Goal: Task Accomplishment & Management: Use online tool/utility

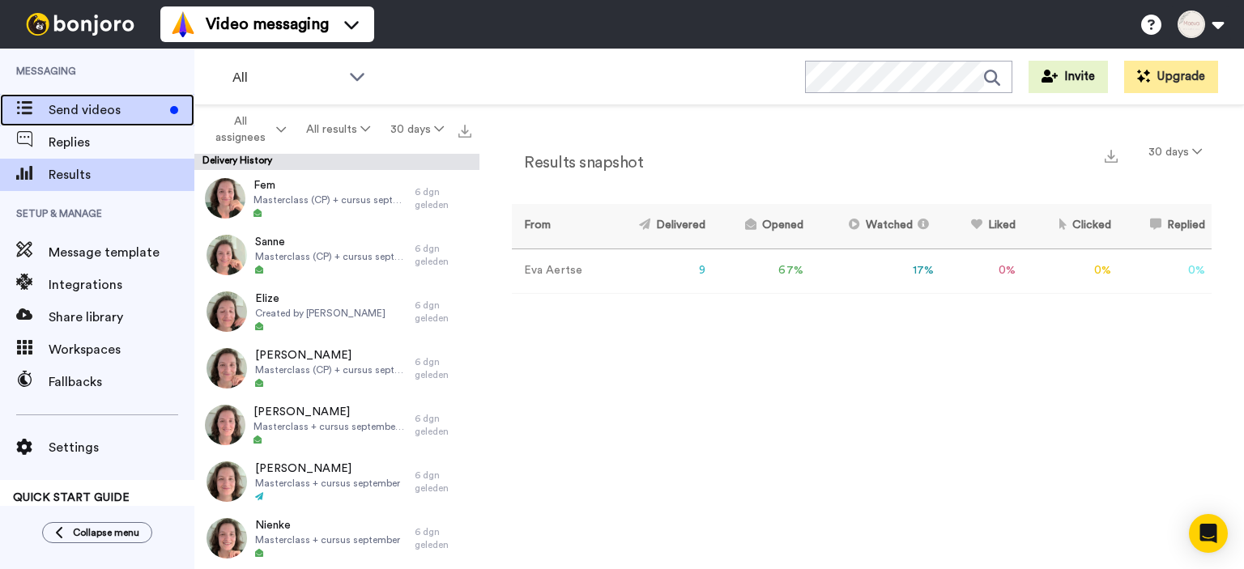
click at [83, 115] on span "Send videos" at bounding box center [106, 109] width 115 height 19
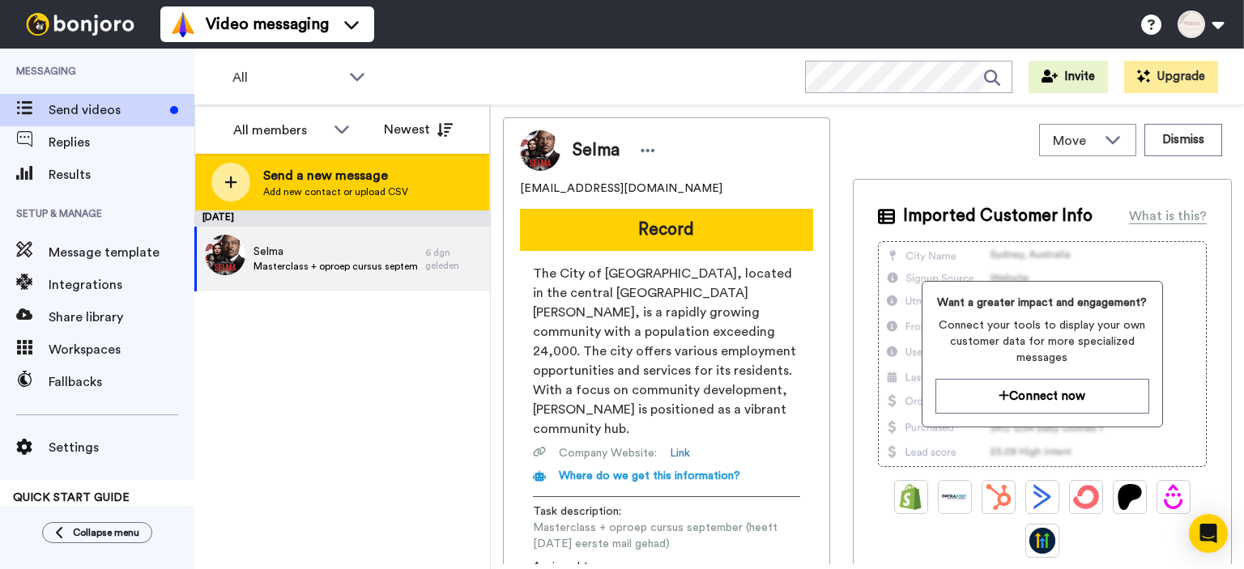
click at [230, 183] on icon at bounding box center [231, 183] width 12 height 12
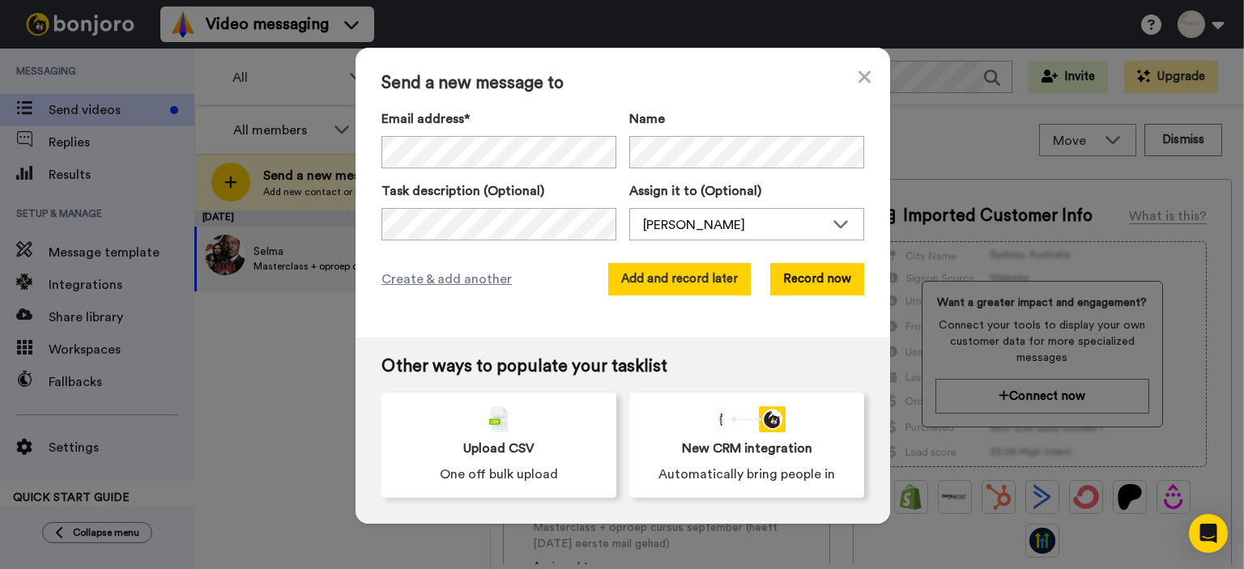
click at [700, 277] on button "Add and record later" at bounding box center [679, 279] width 143 height 32
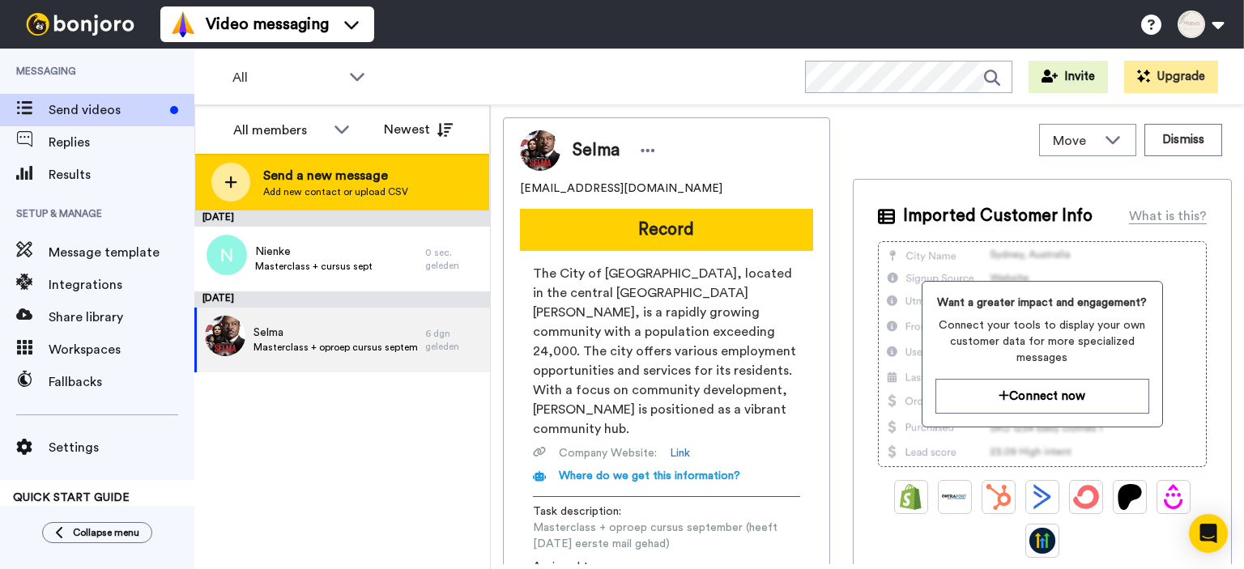
click at [238, 173] on div at bounding box center [230, 182] width 39 height 39
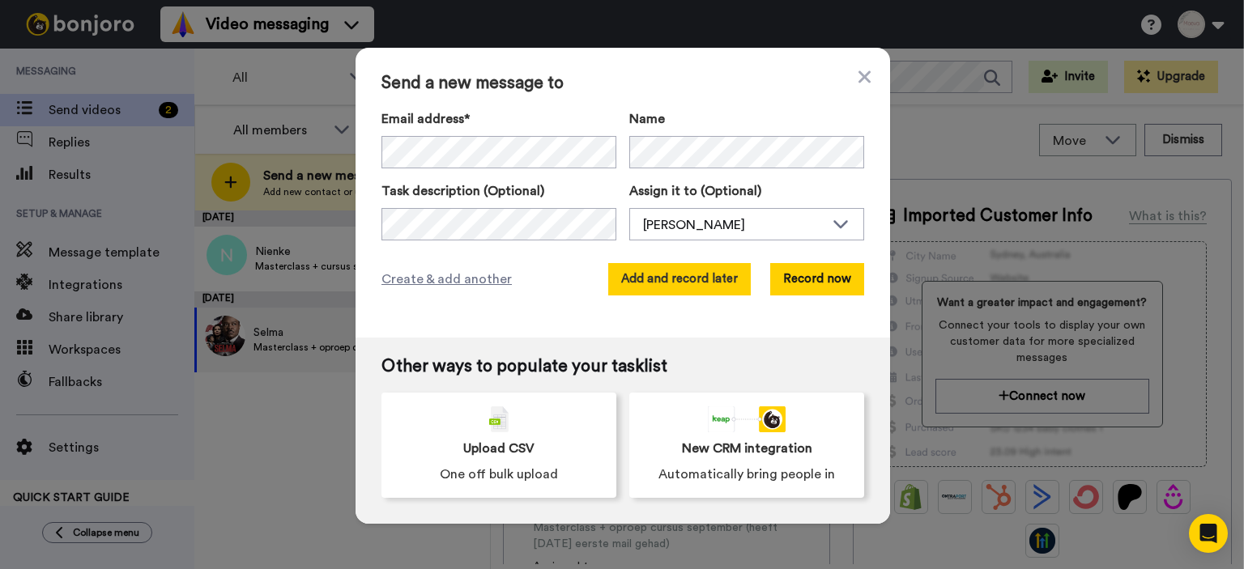
click at [697, 276] on button "Add and record later" at bounding box center [679, 279] width 143 height 32
